Goal: Use online tool/utility: Utilize a website feature to perform a specific function

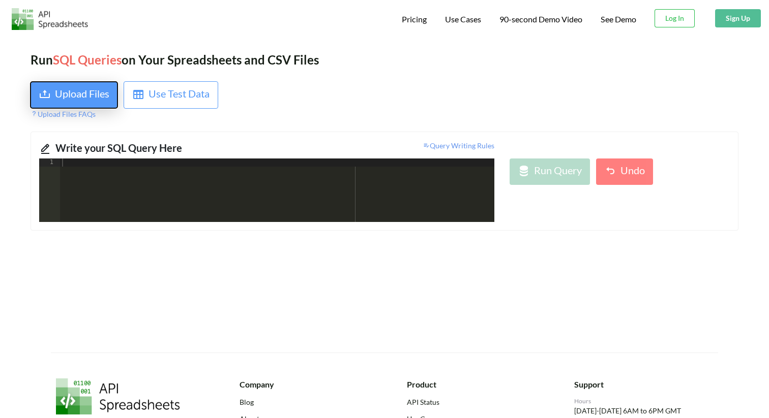
click at [87, 95] on div "Upload Files" at bounding box center [82, 95] width 54 height 18
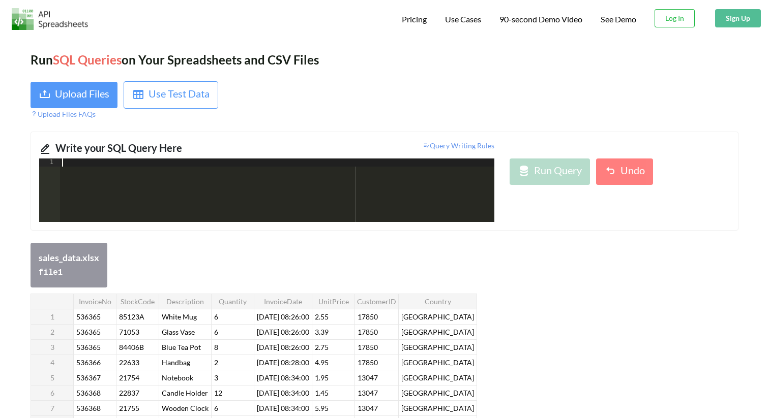
click at [304, 193] on div at bounding box center [277, 199] width 434 height 80
click at [105, 189] on div at bounding box center [277, 199] width 434 height 80
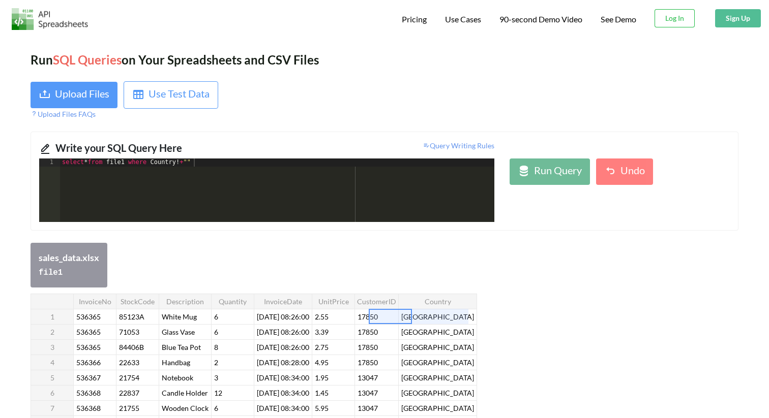
drag, startPoint x: 411, startPoint y: 317, endPoint x: 467, endPoint y: 315, distance: 55.9
click at [467, 315] on tr "1 536365 85123A White Mug 6 [DATE] 08:26:00 2.55 17850 [GEOGRAPHIC_DATA]" at bounding box center [254, 316] width 446 height 15
drag, startPoint x: 195, startPoint y: 160, endPoint x: 216, endPoint y: 195, distance: 41.1
click at [195, 161] on div "select * from file1 where Country ! + """ at bounding box center [277, 199] width 434 height 80
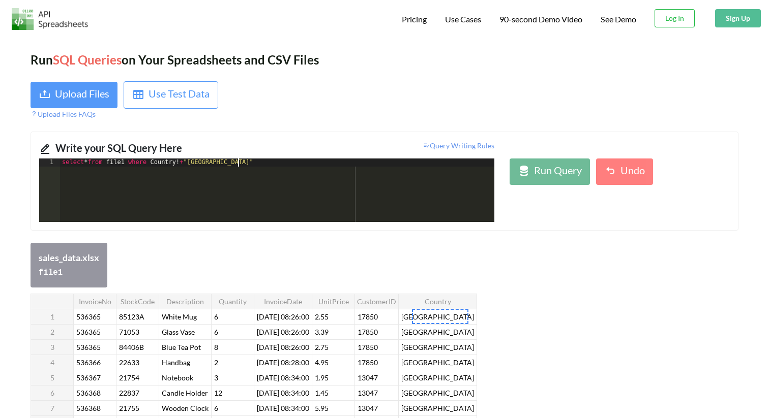
click at [190, 159] on div "select * from file1 where Country ! + "[GEOGRAPHIC_DATA]"" at bounding box center [277, 199] width 434 height 80
click at [190, 162] on div "select * from file1 where Country ! + "[GEOGRAPHIC_DATA]"" at bounding box center [277, 199] width 434 height 80
click at [281, 169] on div "select * from file1 where Country != "[GEOGRAPHIC_DATA]"" at bounding box center [277, 199] width 434 height 80
click at [304, 163] on div "select * from file1 where Country != "[GEOGRAPHIC_DATA]" and Country != """ at bounding box center [277, 199] width 434 height 80
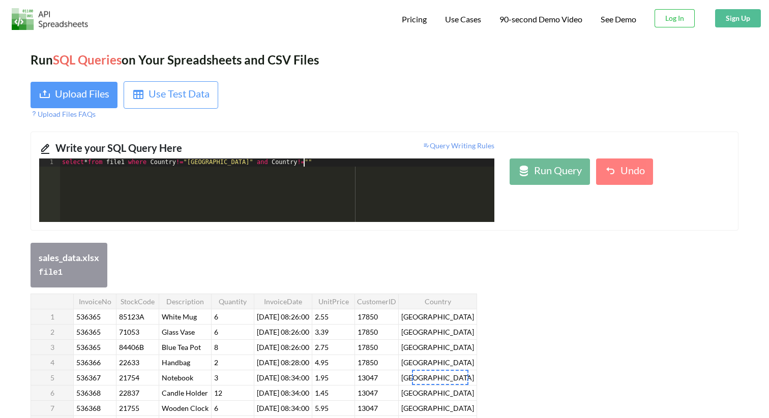
paste textarea
click at [348, 164] on div "select * from file1 where Country != "[GEOGRAPHIC_DATA]" and Country != "[GEOGR…" at bounding box center [277, 199] width 434 height 80
click at [386, 166] on div "select * from file1 where Country != "[GEOGRAPHIC_DATA]" and Country != "[GEOGR…" at bounding box center [277, 199] width 434 height 80
click at [433, 179] on div "select * from file1 where Country != "[GEOGRAPHIC_DATA]" and Country != "[GEOGR…" at bounding box center [277, 199] width 434 height 80
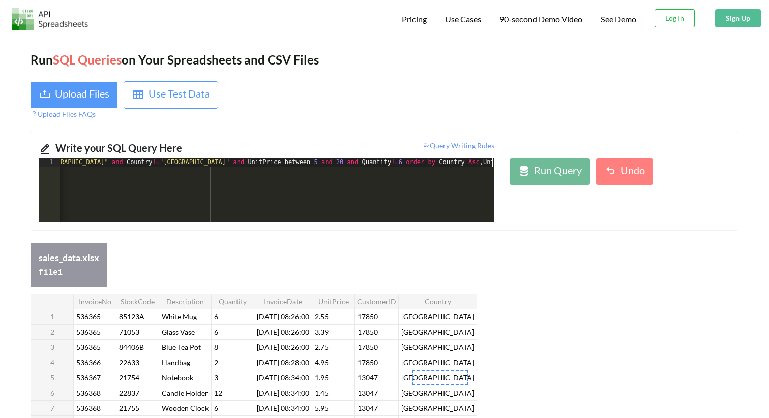
scroll to position [0, 148]
click at [561, 179] on div "Run Query" at bounding box center [558, 172] width 48 height 18
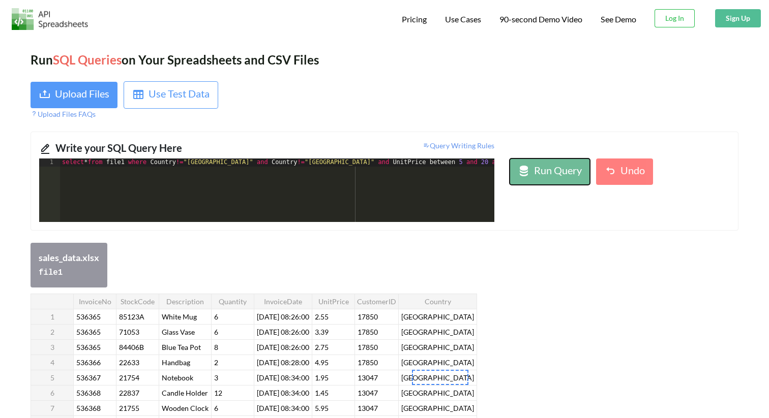
scroll to position [0, 0]
click at [190, 166] on div "select * from file1 where Country != "[GEOGRAPHIC_DATA]" and Country != "[GEOGR…" at bounding box center [351, 199] width 583 height 80
click at [517, 173] on button "Run Query" at bounding box center [549, 172] width 80 height 26
click at [188, 165] on div "select * from file1 where Country != "[GEOGRAPHIC_DATA]" and Country != "[GEOGR…" at bounding box center [350, 199] width 583 height 80
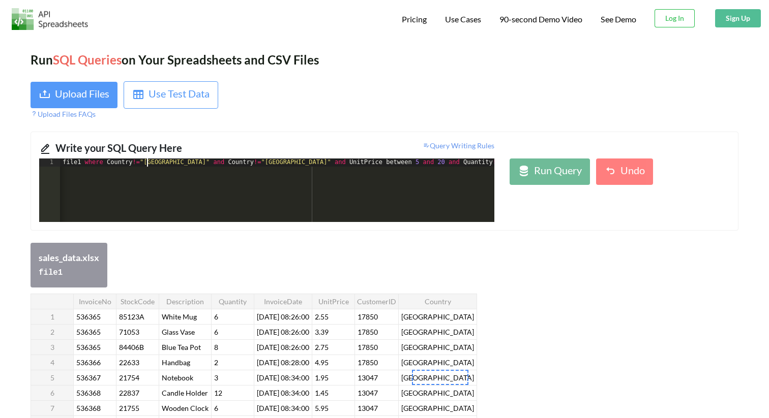
scroll to position [0, 43]
click at [343, 164] on div "select * from file1 where Country != "[GEOGRAPHIC_DATA]" and Country != "[GEOGR…" at bounding box center [308, 199] width 583 height 80
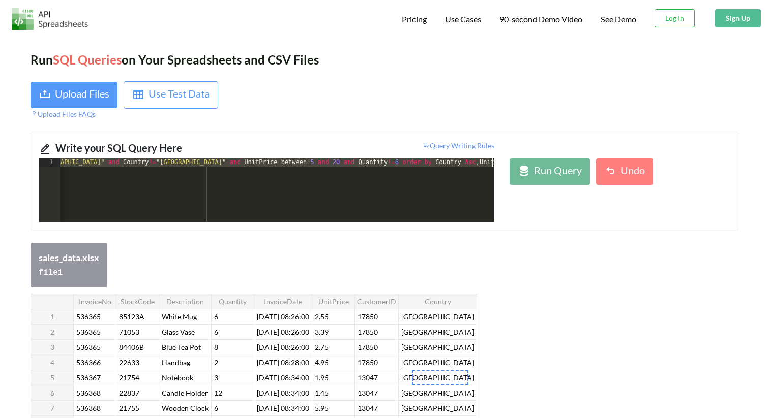
scroll to position [0, 148]
drag, startPoint x: 111, startPoint y: 163, endPoint x: 266, endPoint y: 192, distance: 157.2
click at [271, 190] on div "select * from file1 where Country != "[GEOGRAPHIC_DATA]" and Country != "[GEOGR…" at bounding box center [203, 199] width 583 height 80
click at [314, 167] on div "select * from file1 where Country != "[GEOGRAPHIC_DATA]" and Country != "[GEOGR…" at bounding box center [332, 199] width 583 height 80
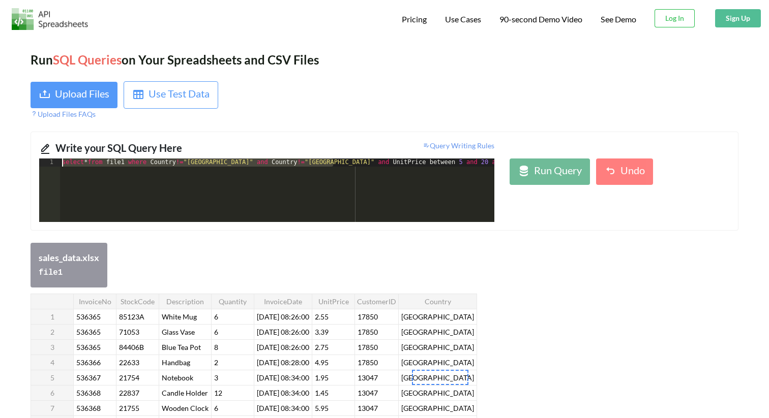
scroll to position [0, 0]
drag, startPoint x: 314, startPoint y: 166, endPoint x: 156, endPoint y: 163, distance: 158.1
click at [156, 163] on div "select * from file1 where Country != "[GEOGRAPHIC_DATA]" and Country != "[GEOGR…" at bounding box center [351, 199] width 583 height 80
click at [272, 164] on div "select * from file1 where ( Country != "[GEOGRAPHIC_DATA]" and Country != "[GEO…" at bounding box center [271, 199] width 590 height 80
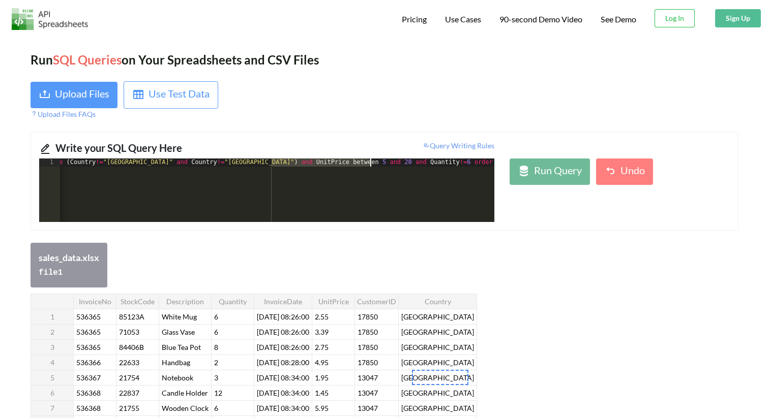
drag, startPoint x: 272, startPoint y: 164, endPoint x: 371, endPoint y: 165, distance: 98.1
click at [371, 165] on div "select * from file1 where ( Country != "[GEOGRAPHIC_DATA]" and Country != "[GEO…" at bounding box center [271, 199] width 590 height 80
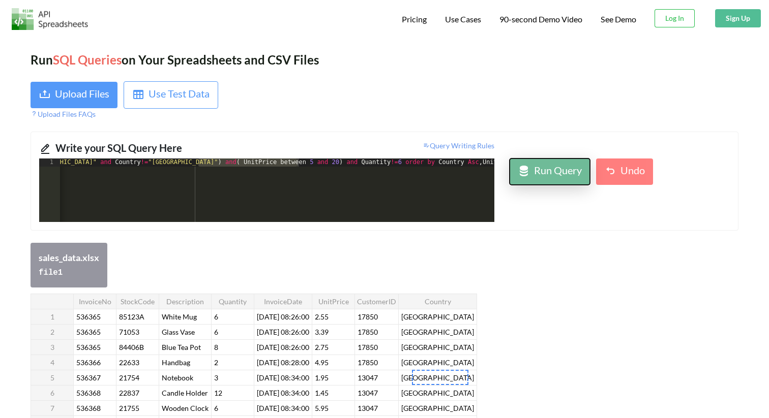
click at [547, 164] on div "Run Query" at bounding box center [558, 172] width 48 height 18
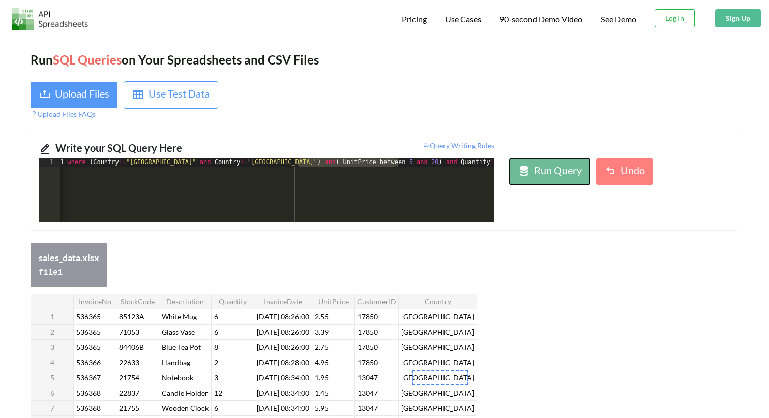
scroll to position [0, 163]
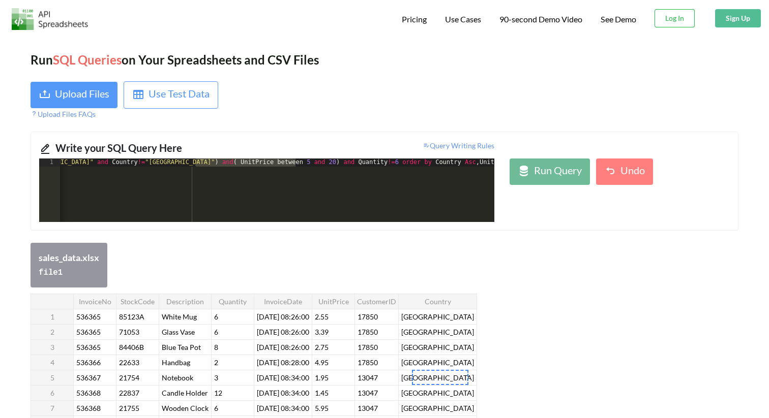
click at [444, 162] on div "select * from file1 where ( Country != "[GEOGRAPHIC_DATA]" and Country != "[GEO…" at bounding box center [195, 199] width 597 height 80
click at [446, 163] on div "select * from file1 where ( Country != "[GEOGRAPHIC_DATA]" and Country != "[GEO…" at bounding box center [195, 199] width 597 height 80
click at [474, 89] on div at bounding box center [564, 100] width 361 height 38
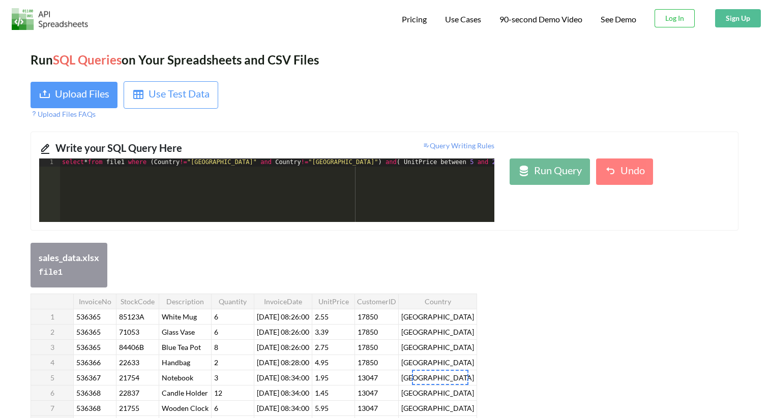
click at [523, 185] on div "Run Query Undo" at bounding box center [619, 191] width 235 height 64
click at [524, 174] on icon at bounding box center [524, 171] width 12 height 12
click at [610, 127] on div "Run SQL Queries on Your Spreadsheets and CSV Files Upload Files Use Test Data U…" at bounding box center [384, 388] width 769 height 704
click at [336, 212] on div at bounding box center [287, 217] width 597 height 10
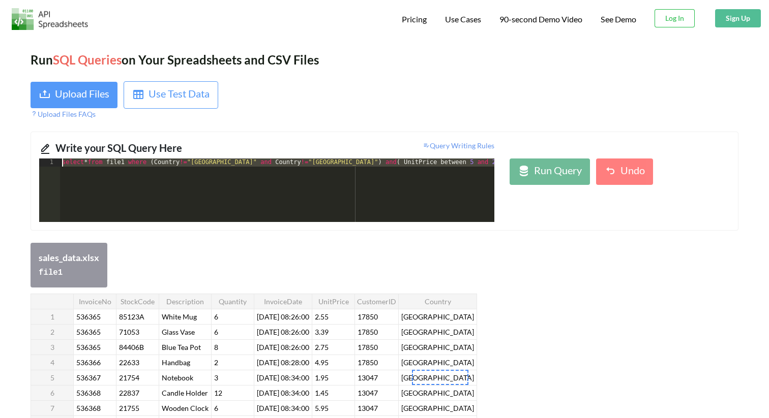
drag, startPoint x: 399, startPoint y: 181, endPoint x: 148, endPoint y: 62, distance: 277.9
click at [148, 62] on div "Run SQL Queries on Your Spreadsheets and CSV Files Upload Files Use Test Data U…" at bounding box center [384, 388] width 769 height 704
